Goal: Task Accomplishment & Management: Manage account settings

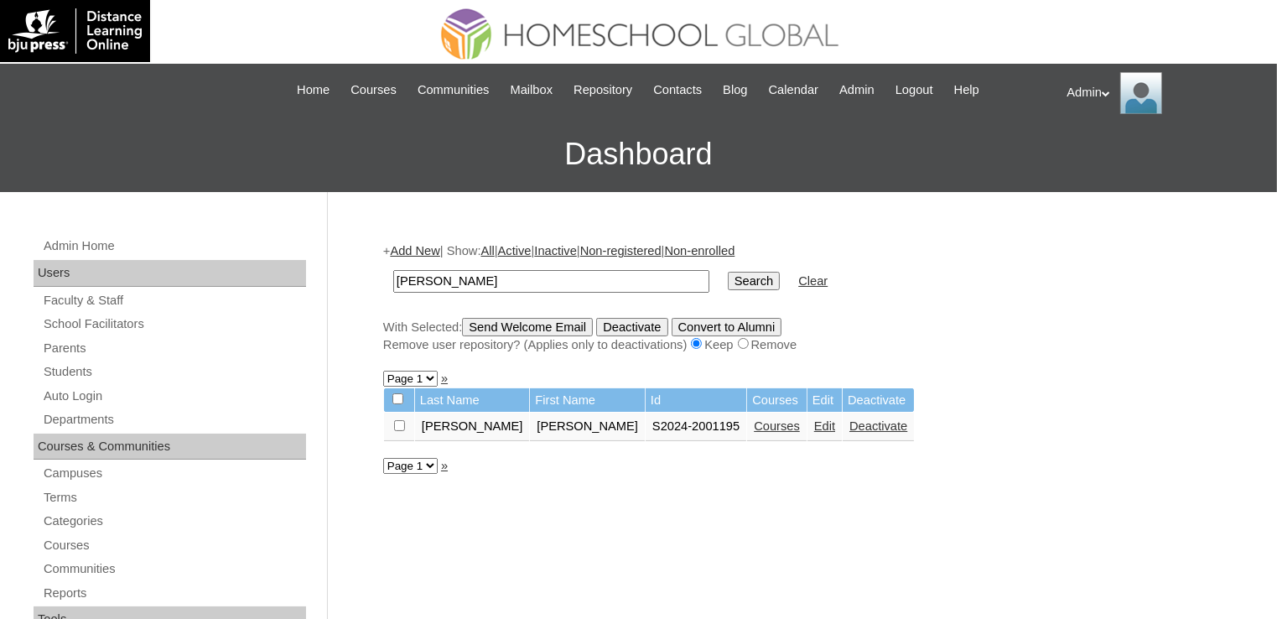
click at [754, 423] on link "Courses" at bounding box center [777, 425] width 46 height 13
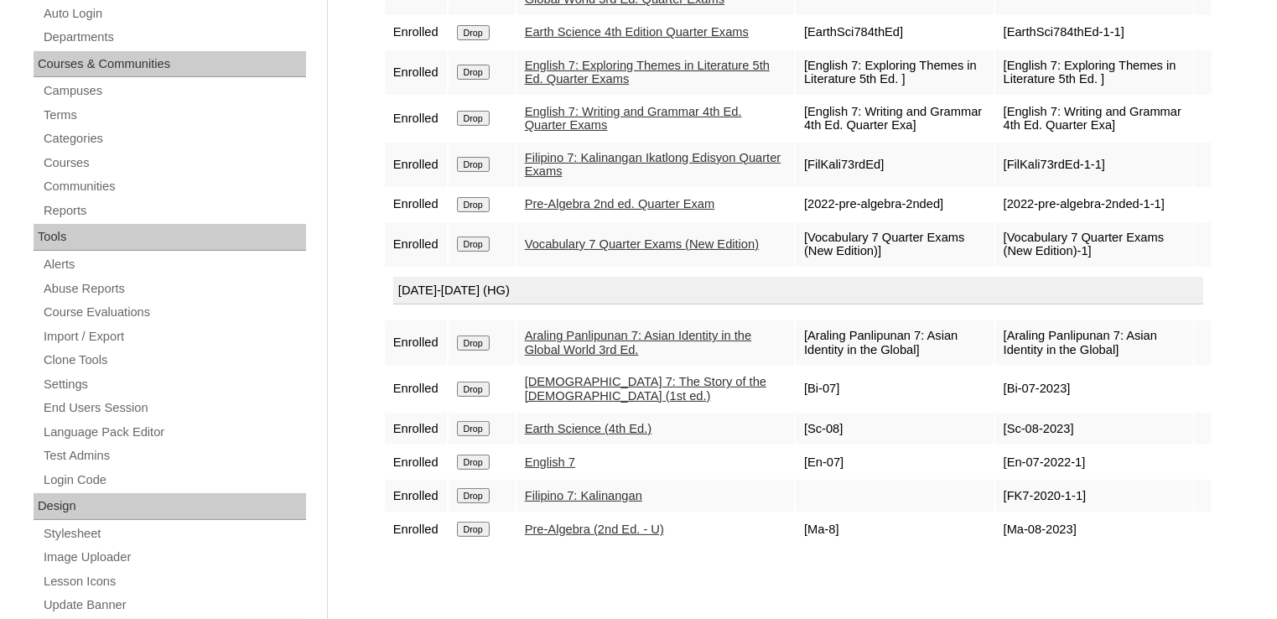
scroll to position [382, 0]
click at [560, 468] on link "English 7" at bounding box center [550, 461] width 50 height 13
click at [560, 435] on link "Earth Science (4th Ed.)" at bounding box center [588, 428] width 127 height 13
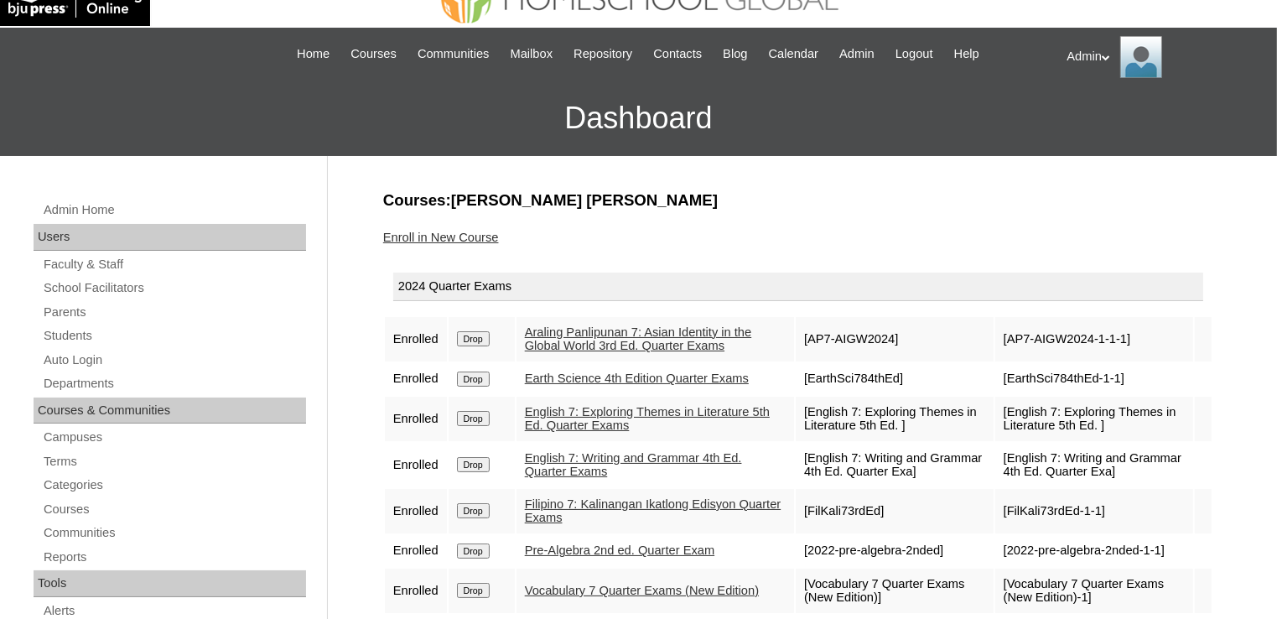
scroll to position [35, 0]
click at [70, 336] on link "Students" at bounding box center [174, 336] width 264 height 21
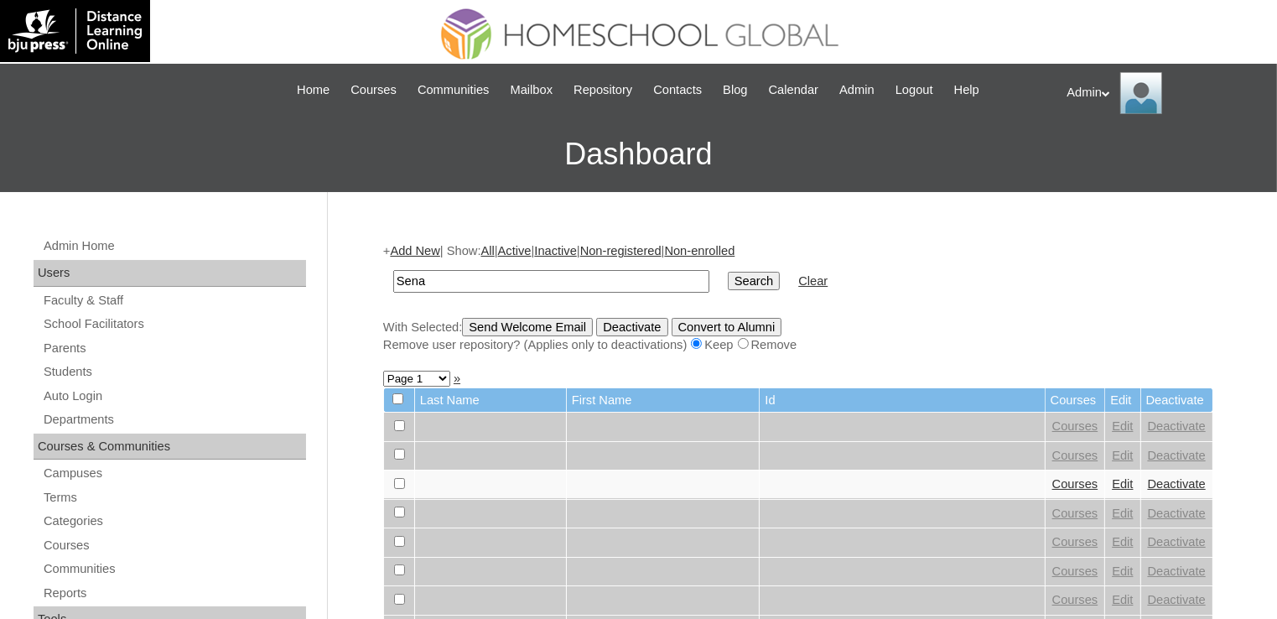
type input "Sena"
click at [728, 282] on input "Search" at bounding box center [754, 281] width 52 height 18
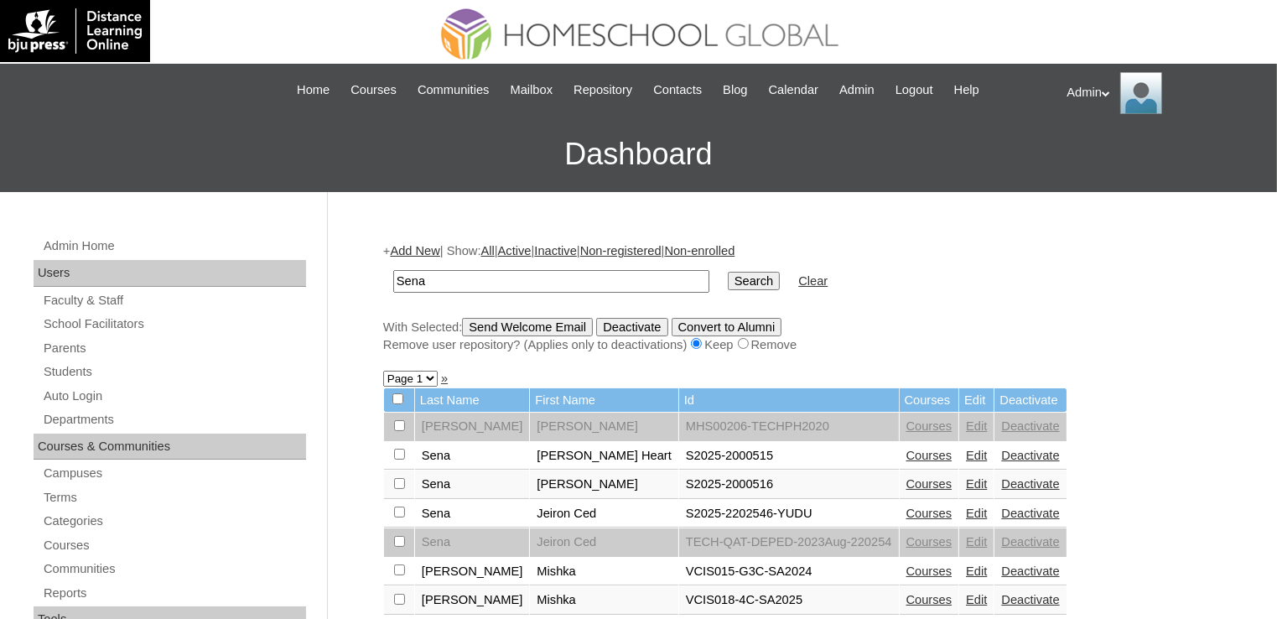
click at [907, 478] on link "Courses" at bounding box center [930, 483] width 46 height 13
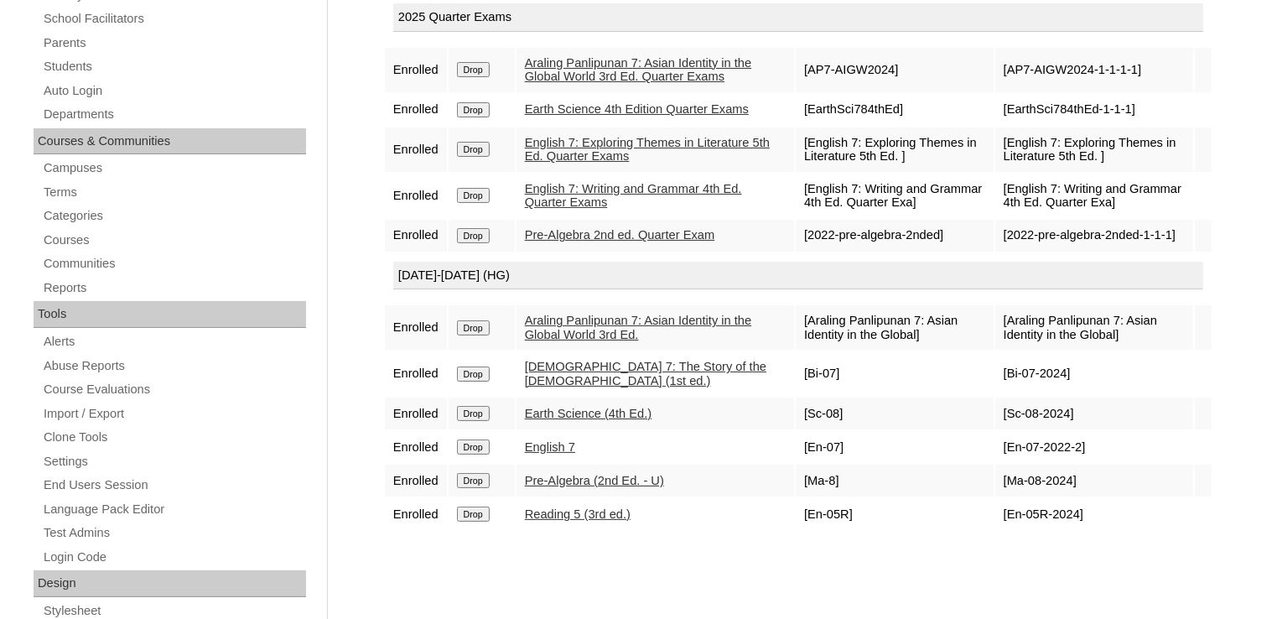
scroll to position [166, 0]
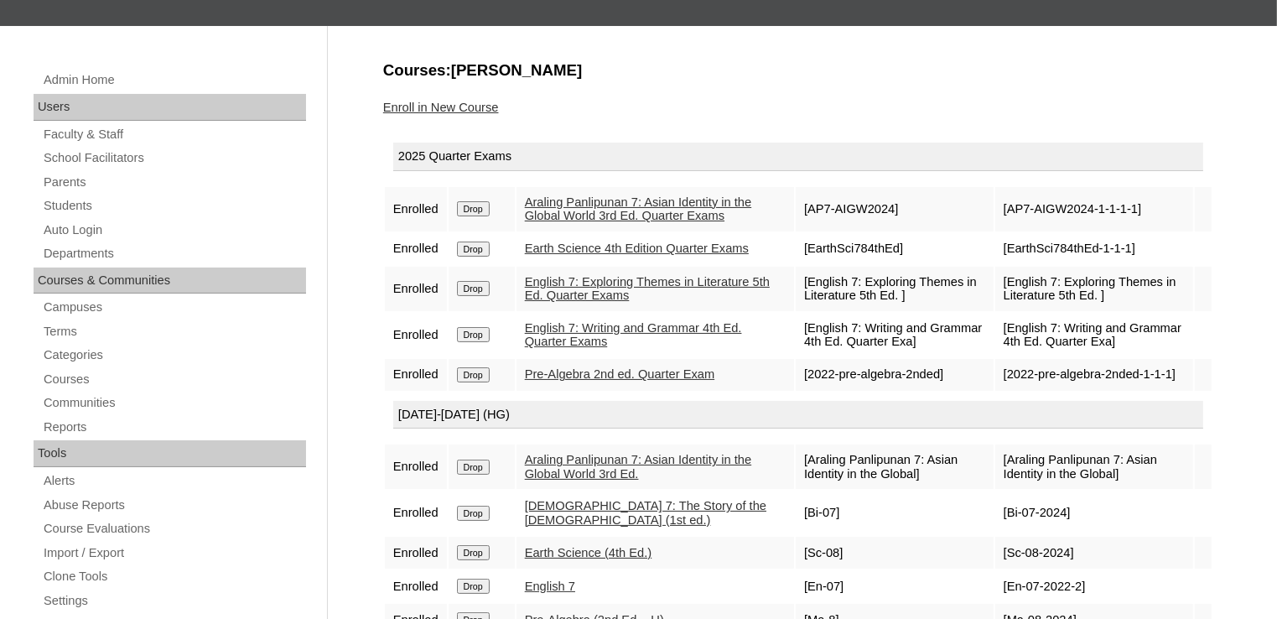
click at [475, 105] on link "Enroll in New Course" at bounding box center [441, 107] width 116 height 13
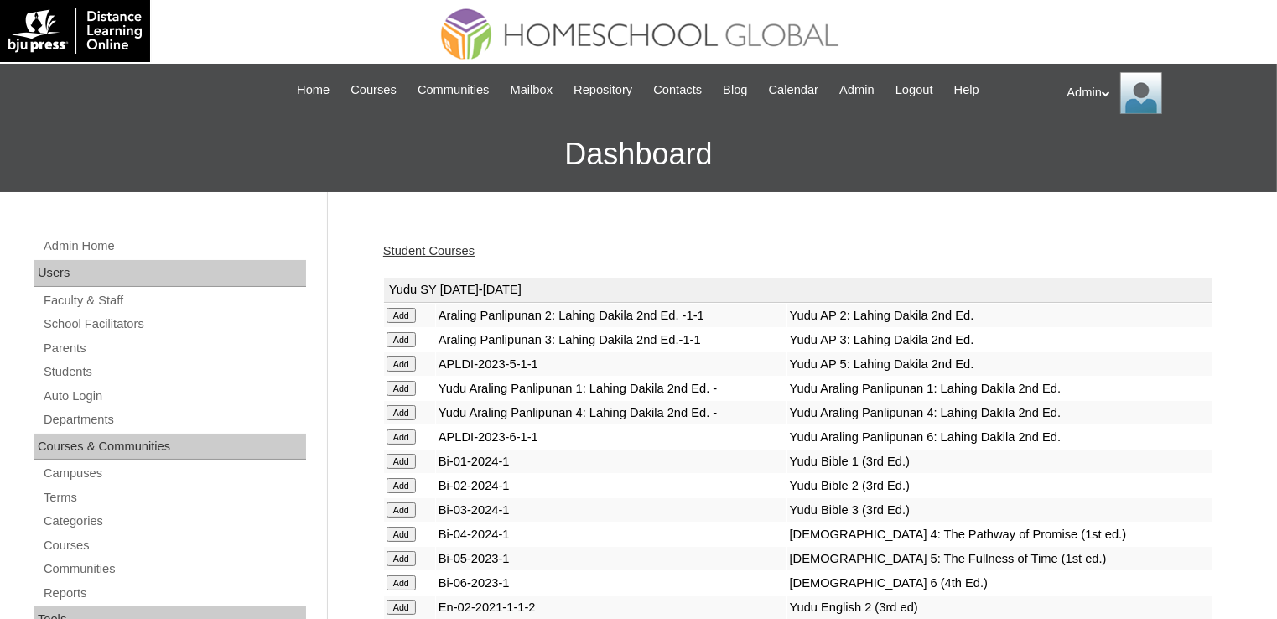
click at [465, 246] on link "Student Courses" at bounding box center [428, 250] width 91 height 13
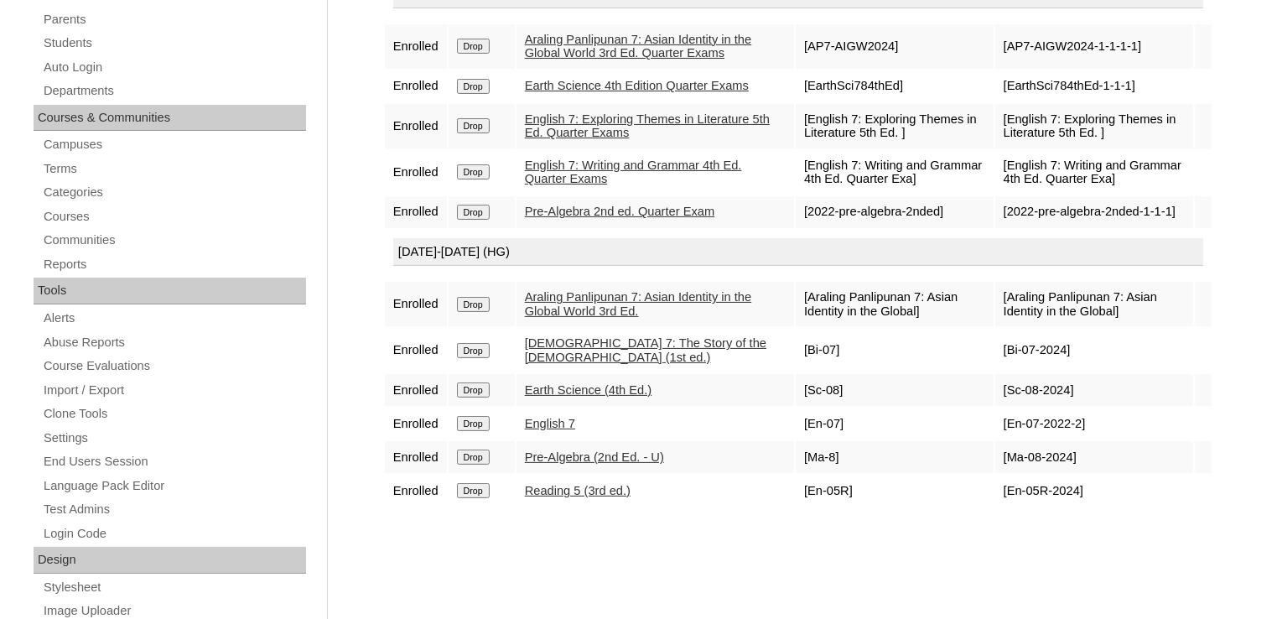
scroll to position [399, 0]
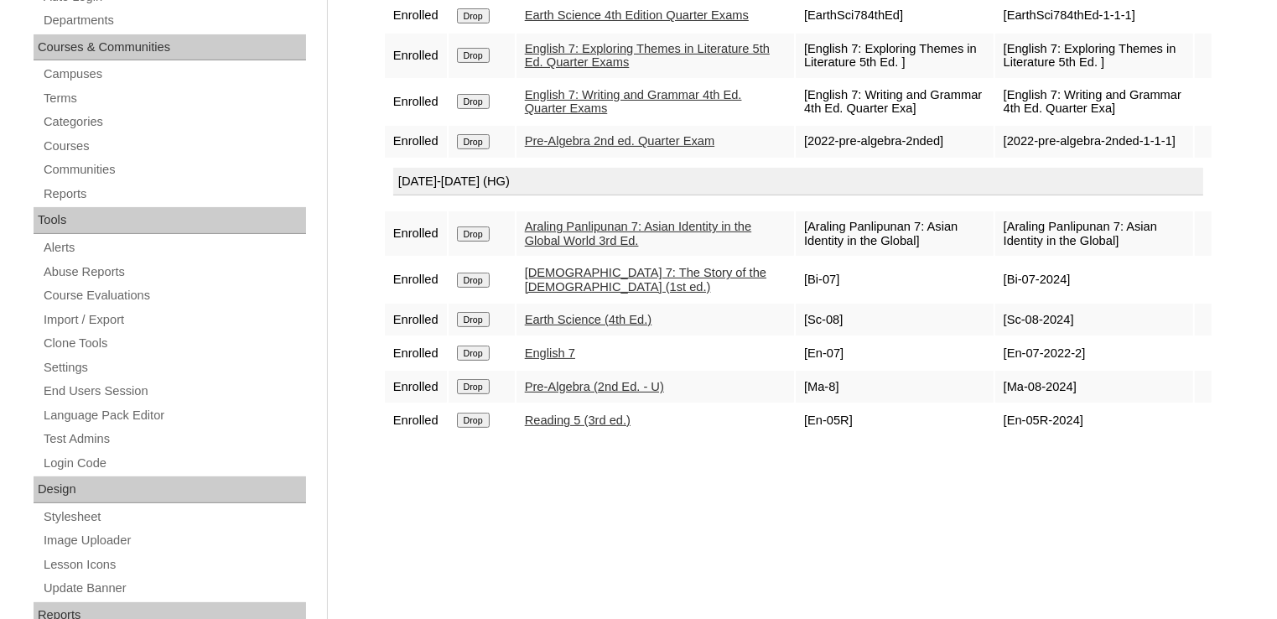
click at [480, 428] on input "Drop" at bounding box center [473, 420] width 33 height 15
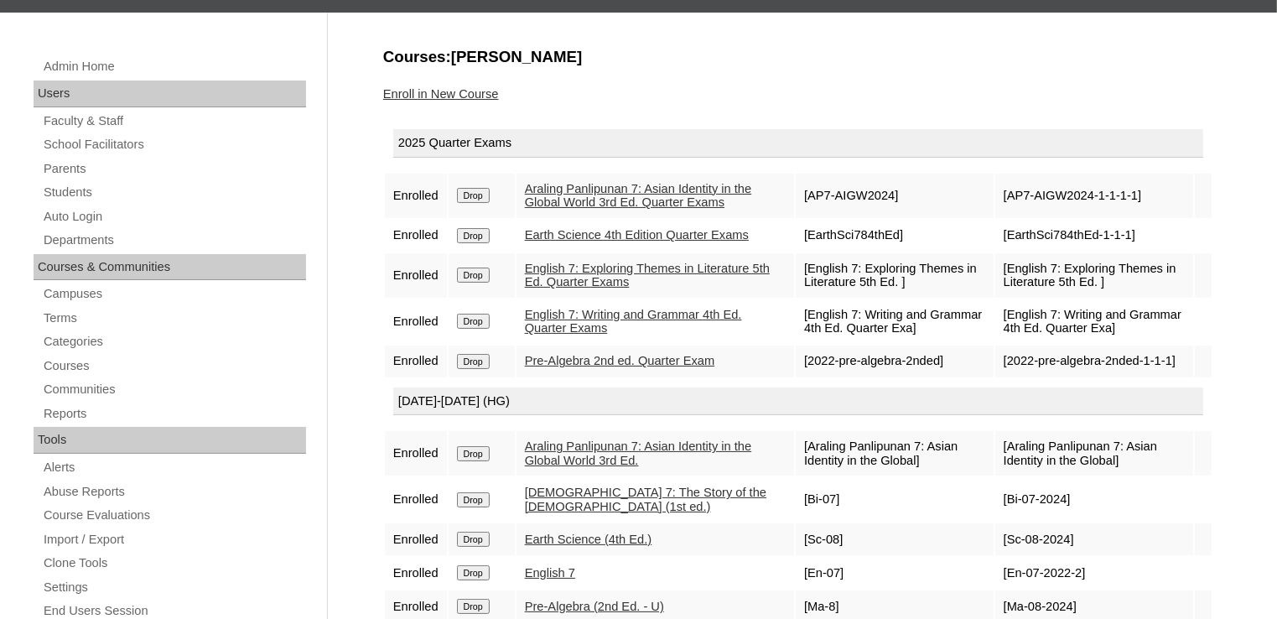
scroll to position [178, 0]
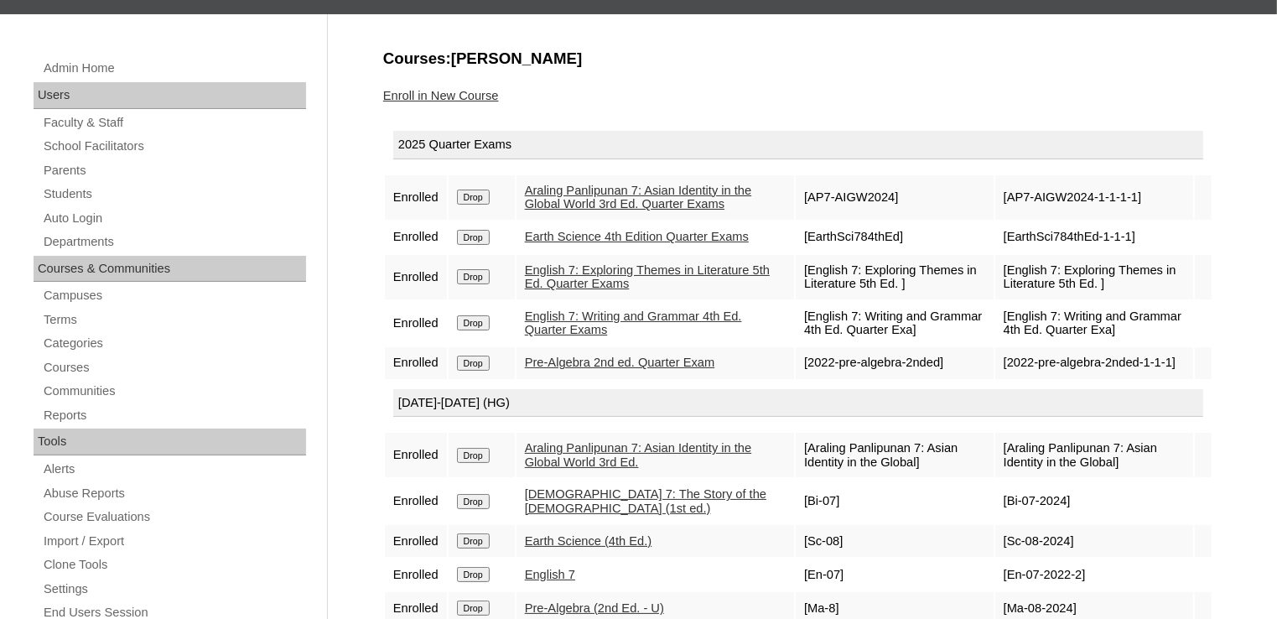
click at [453, 101] on link "Enroll in New Course" at bounding box center [441, 95] width 116 height 13
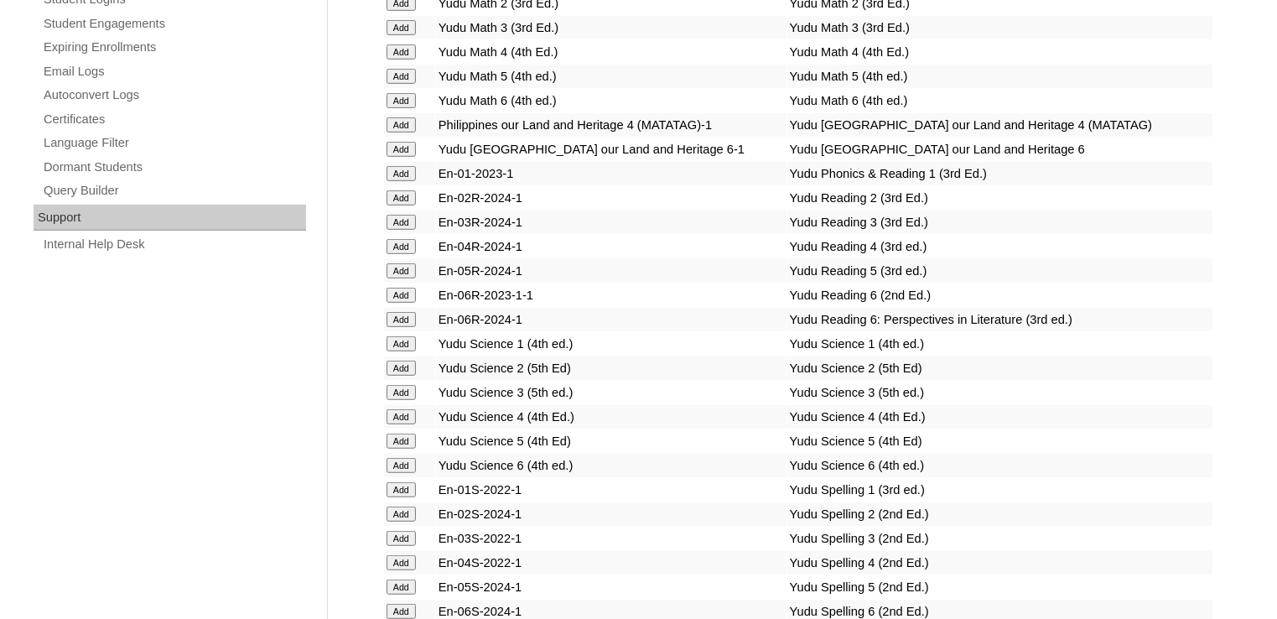
scroll to position [3751, 0]
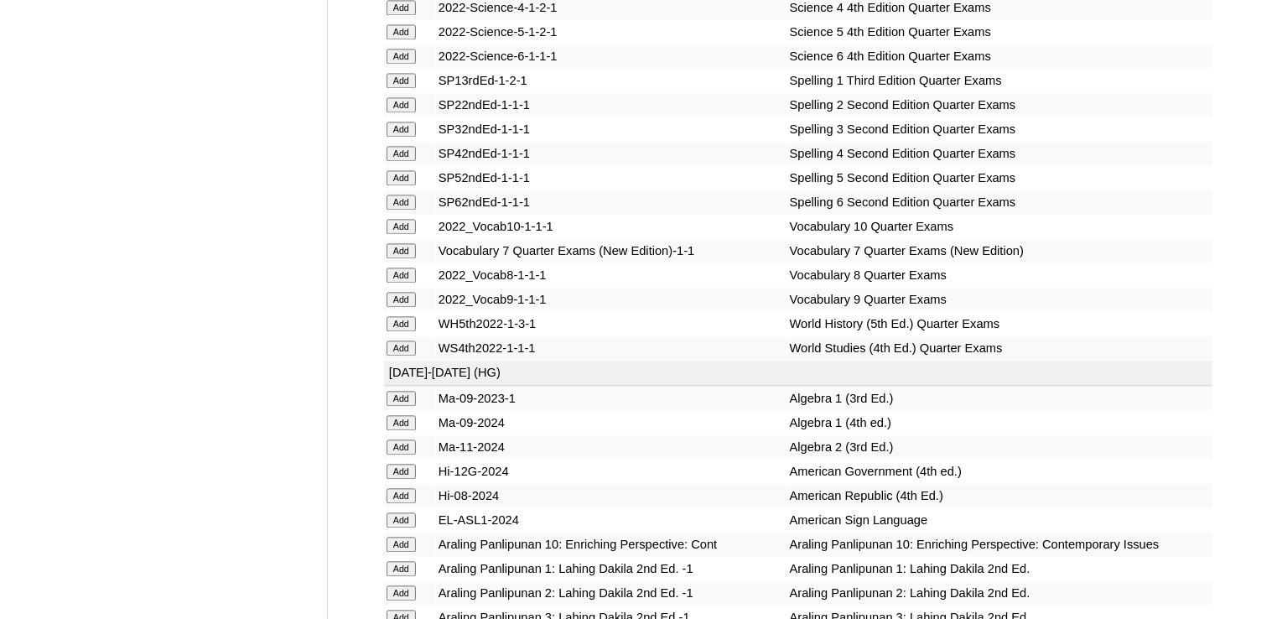
click at [397, 258] on input "Add" at bounding box center [401, 250] width 29 height 15
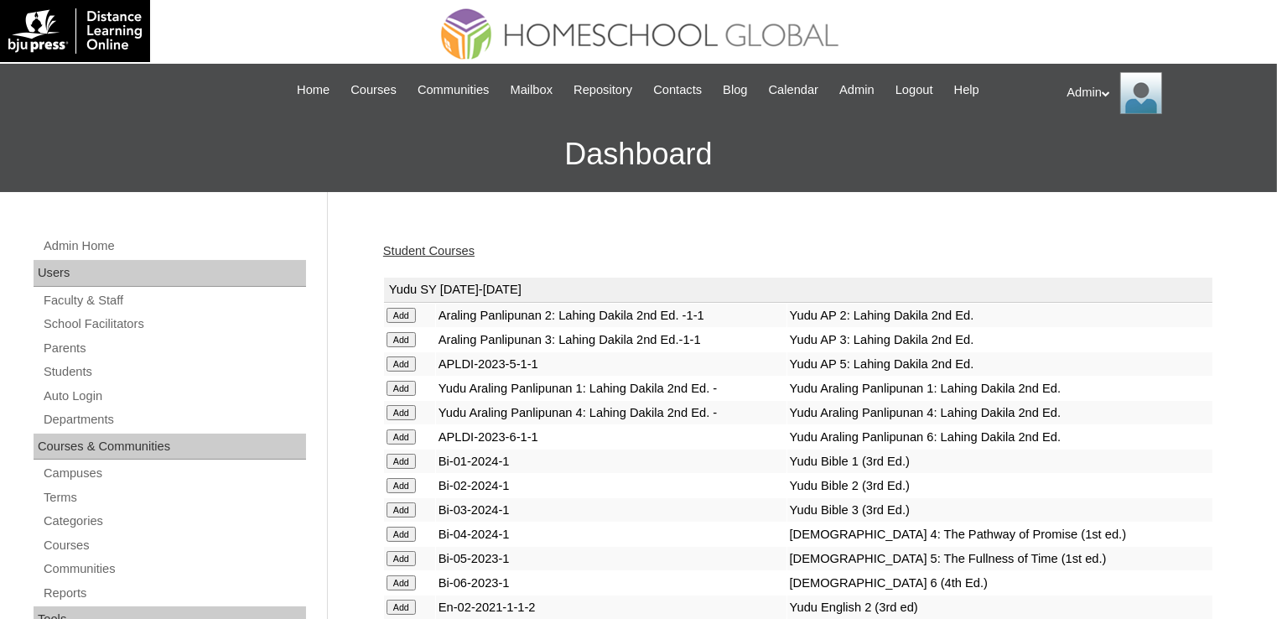
click at [429, 253] on link "Student Courses" at bounding box center [428, 250] width 91 height 13
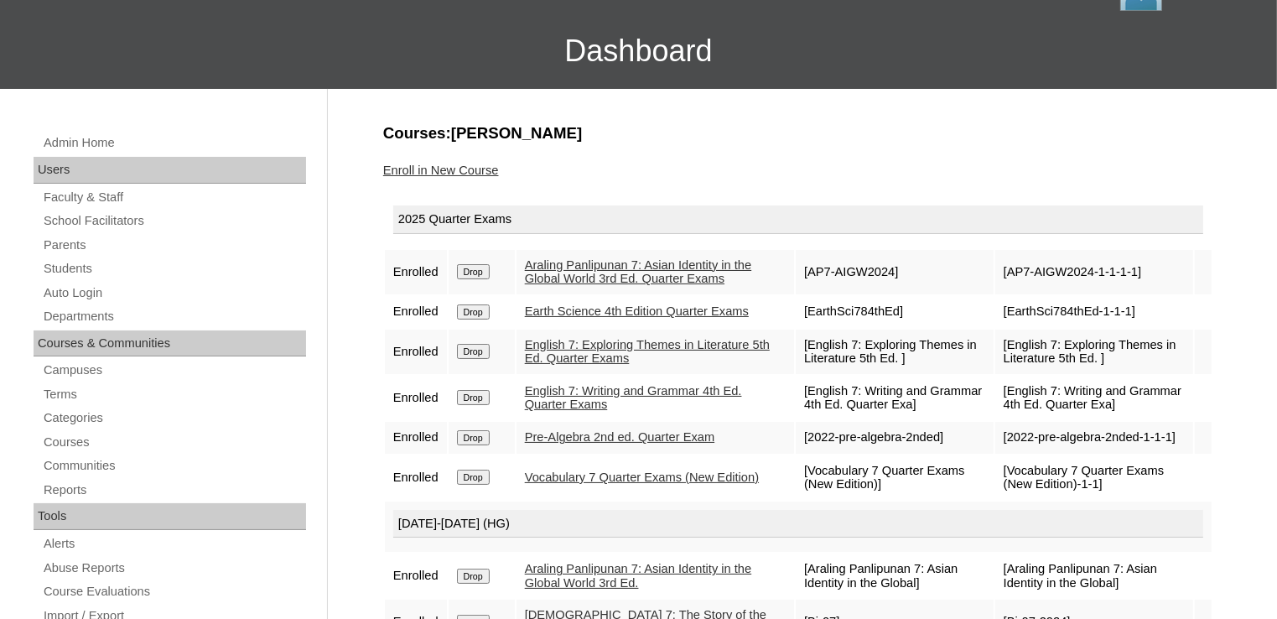
scroll to position [96, 0]
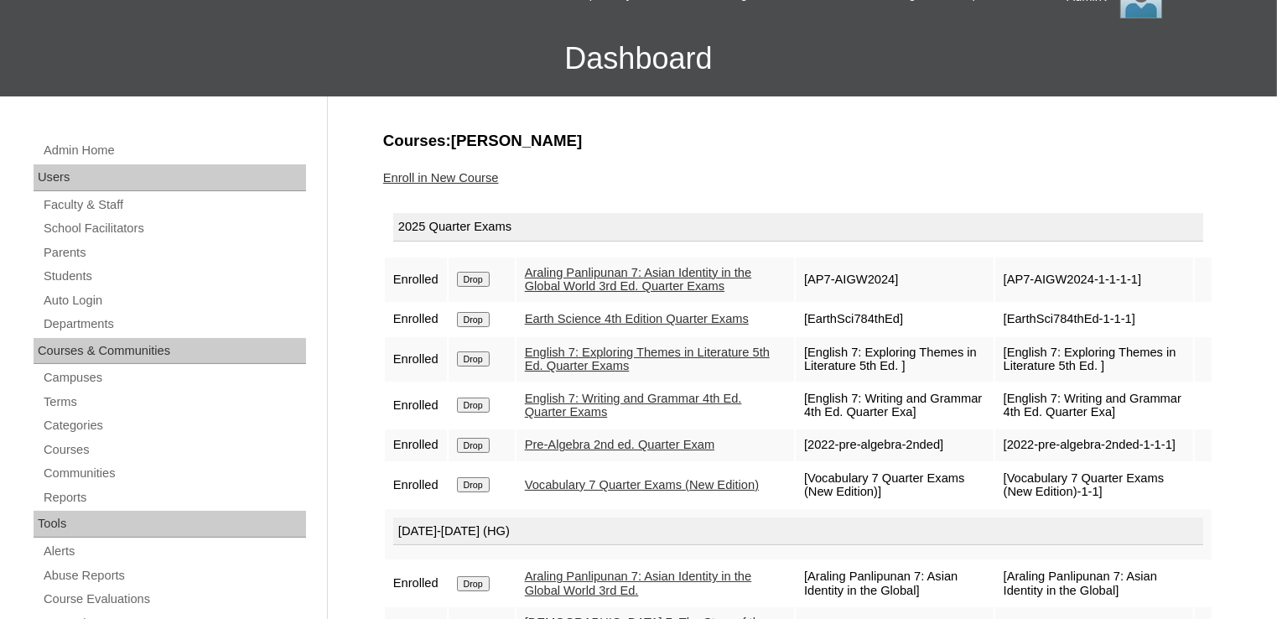
click at [465, 171] on link "Enroll in New Course" at bounding box center [441, 177] width 116 height 13
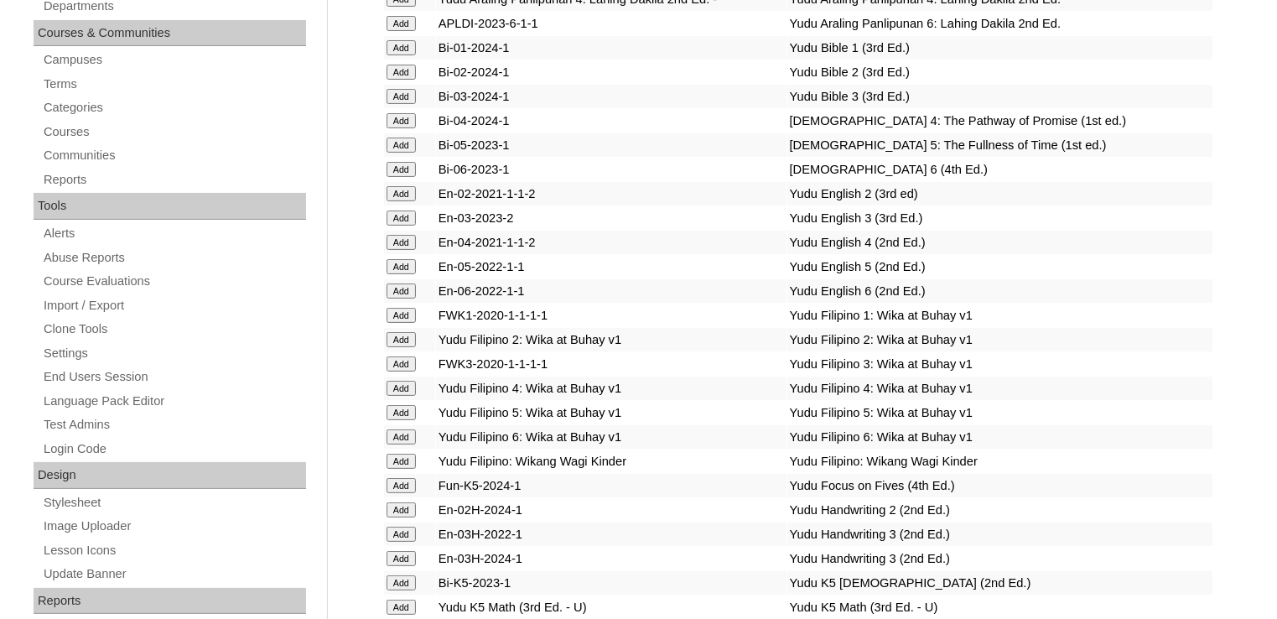
scroll to position [2475, 0]
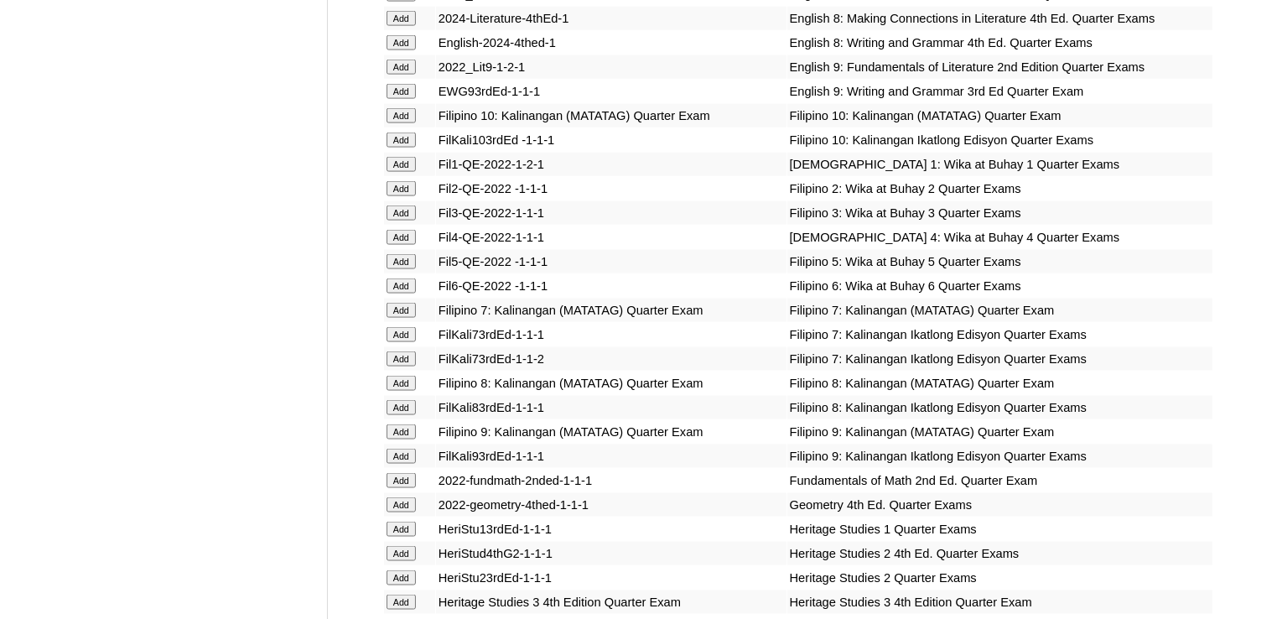
click at [399, 312] on input "Add" at bounding box center [401, 310] width 29 height 15
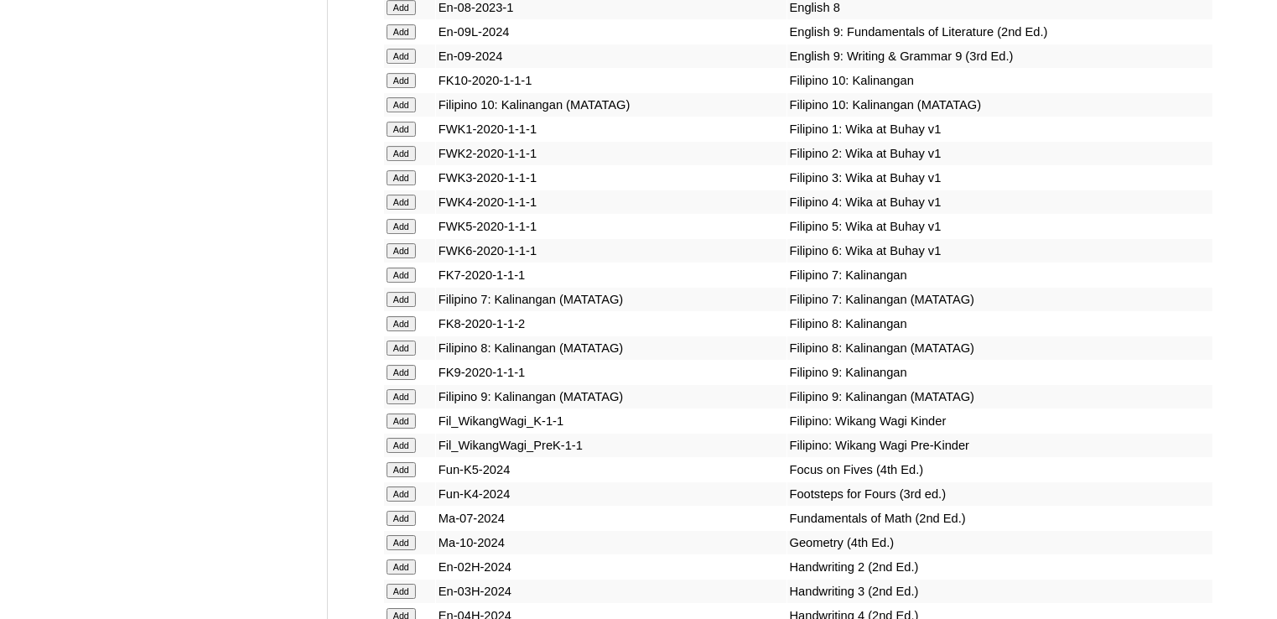
click at [402, 307] on input "Add" at bounding box center [401, 299] width 29 height 15
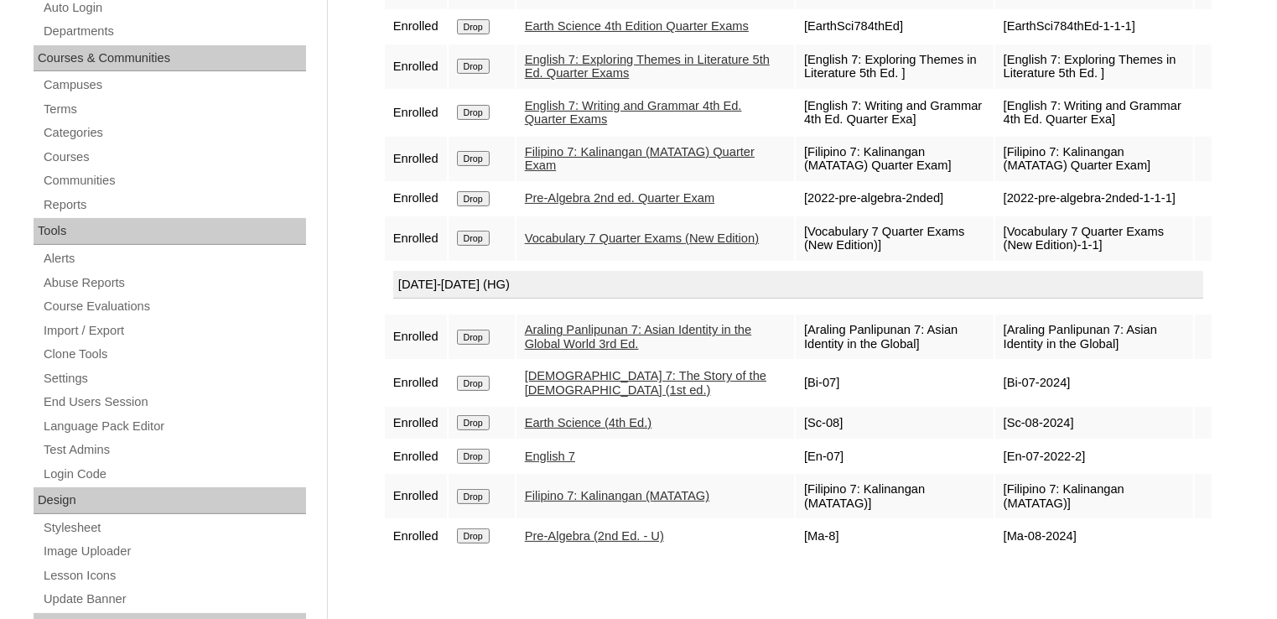
scroll to position [517, 0]
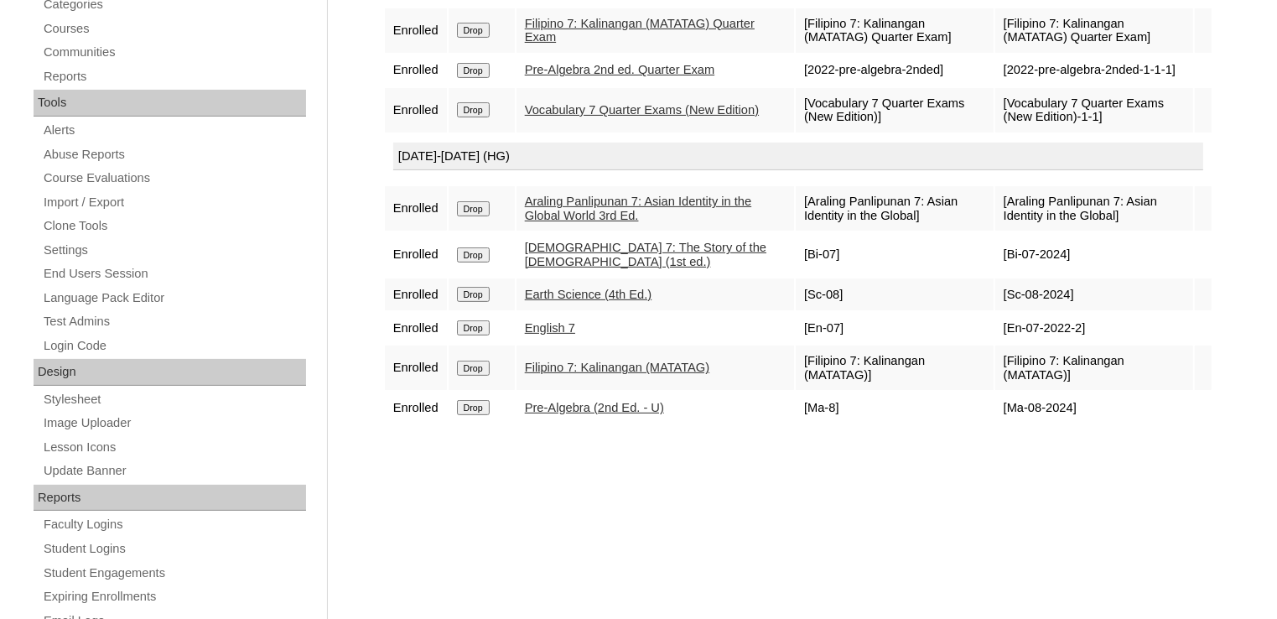
click at [627, 414] on link "Pre-Algebra (2nd Ed. - U)" at bounding box center [594, 407] width 139 height 13
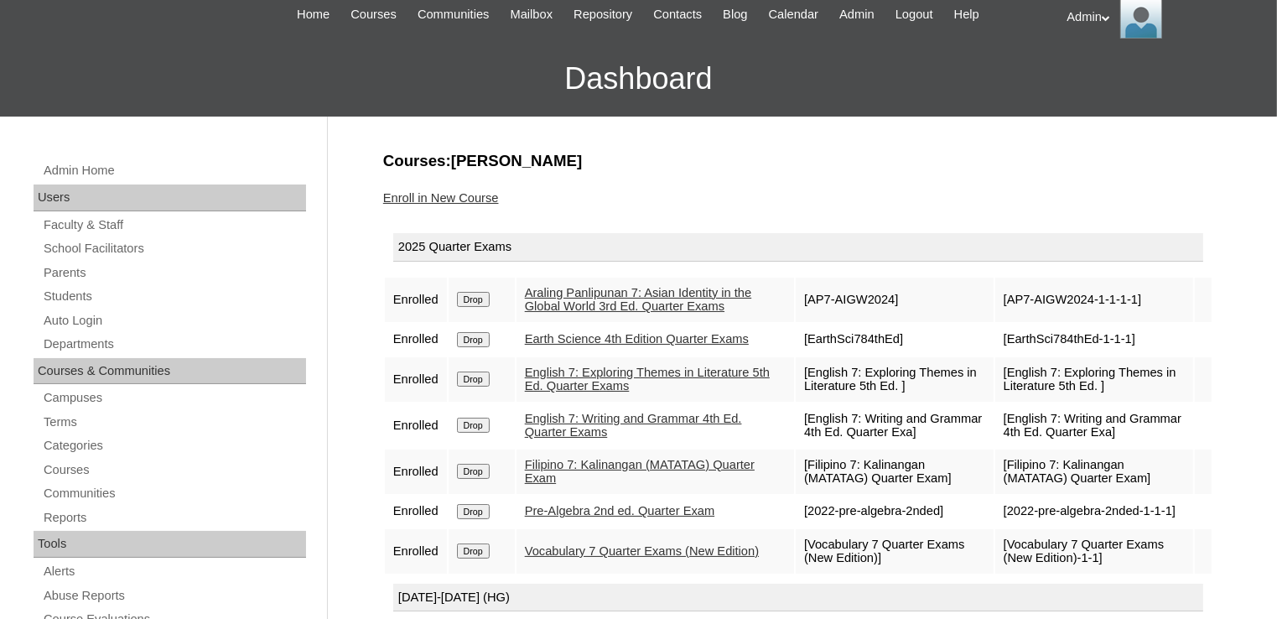
scroll to position [74, 0]
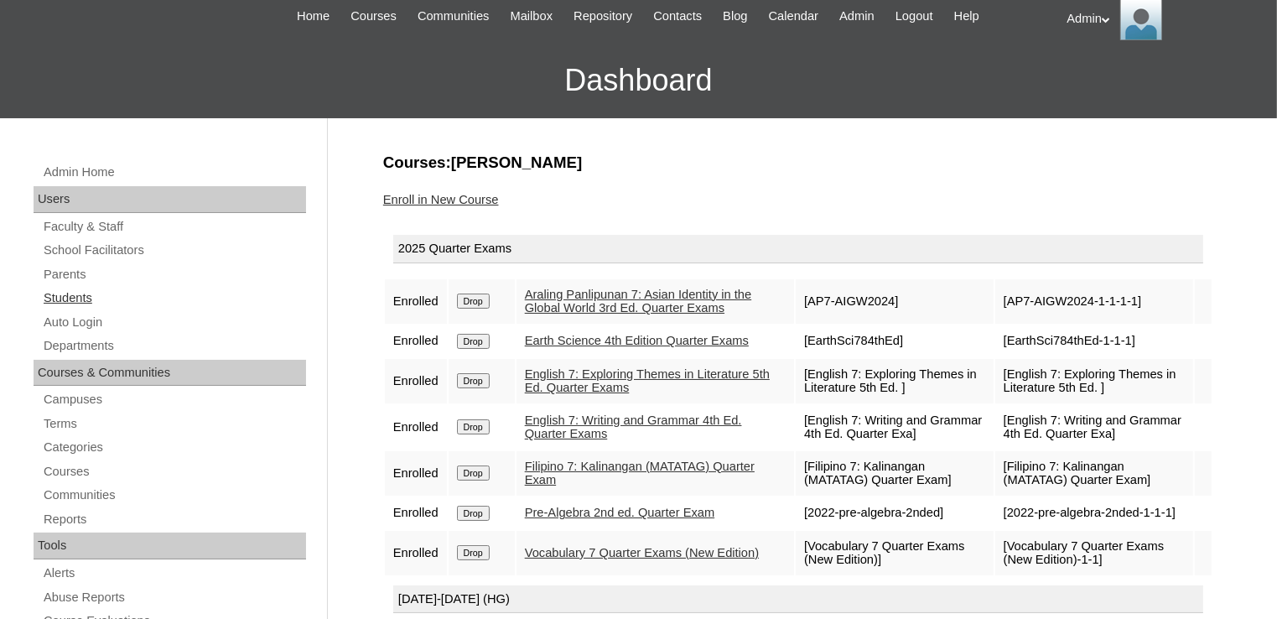
click at [80, 293] on link "Students" at bounding box center [174, 298] width 264 height 21
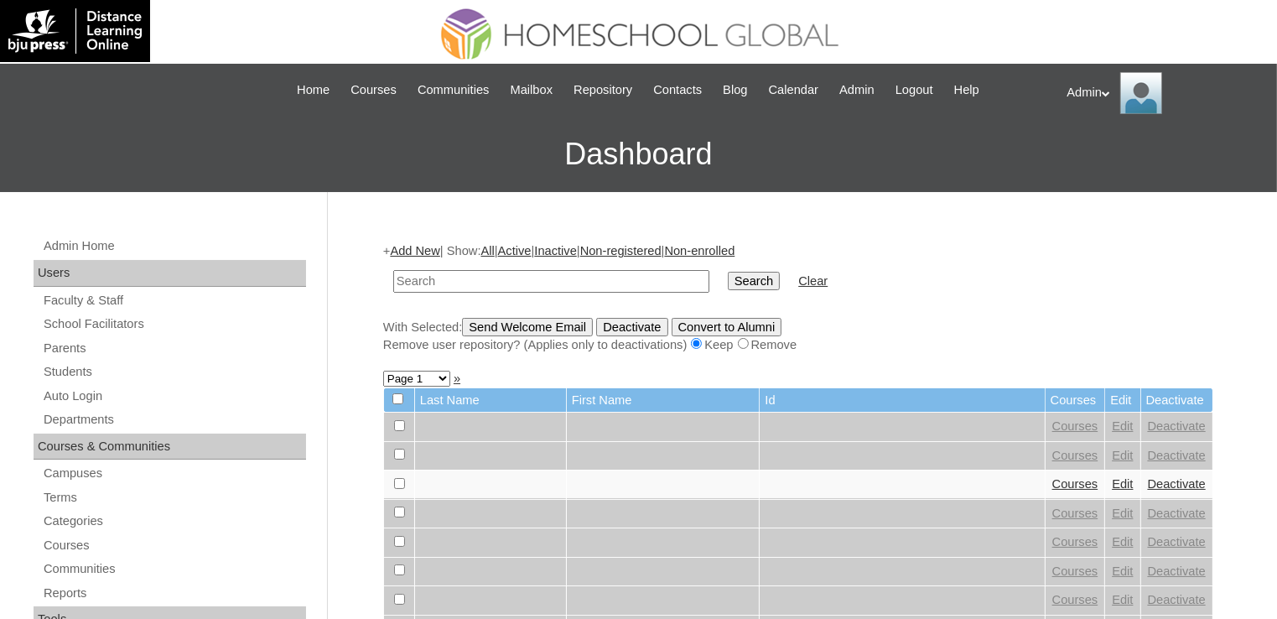
click at [471, 278] on input "text" at bounding box center [551, 281] width 316 height 23
type input "pelobello"
click at [728, 281] on input "Search" at bounding box center [754, 281] width 52 height 18
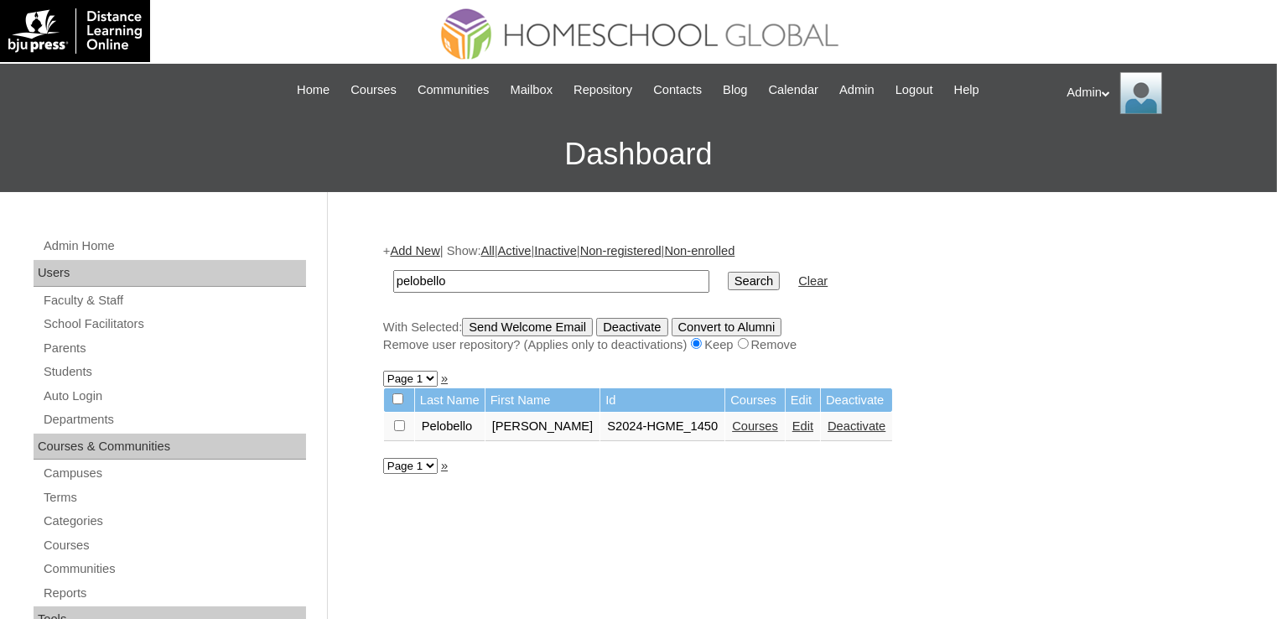
click at [732, 427] on link "Courses" at bounding box center [755, 425] width 46 height 13
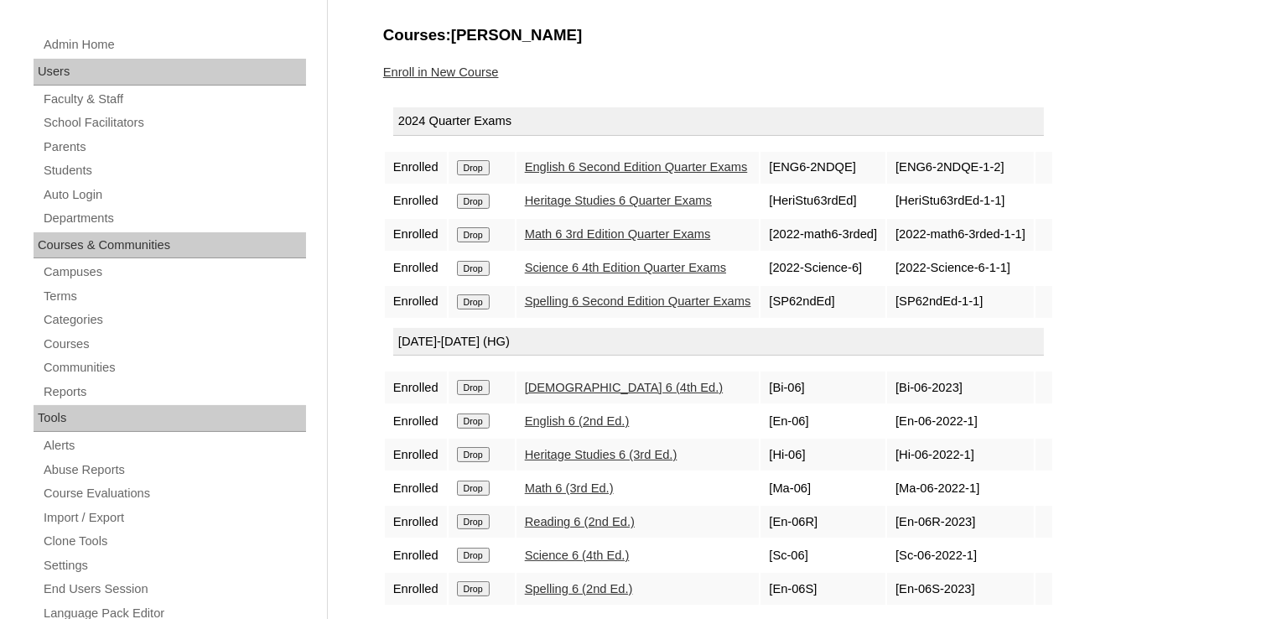
scroll to position [201, 0]
click at [594, 199] on link "Heritage Studies 6 Quarter Exams" at bounding box center [618, 200] width 187 height 13
